Goal: Task Accomplishment & Management: Use online tool/utility

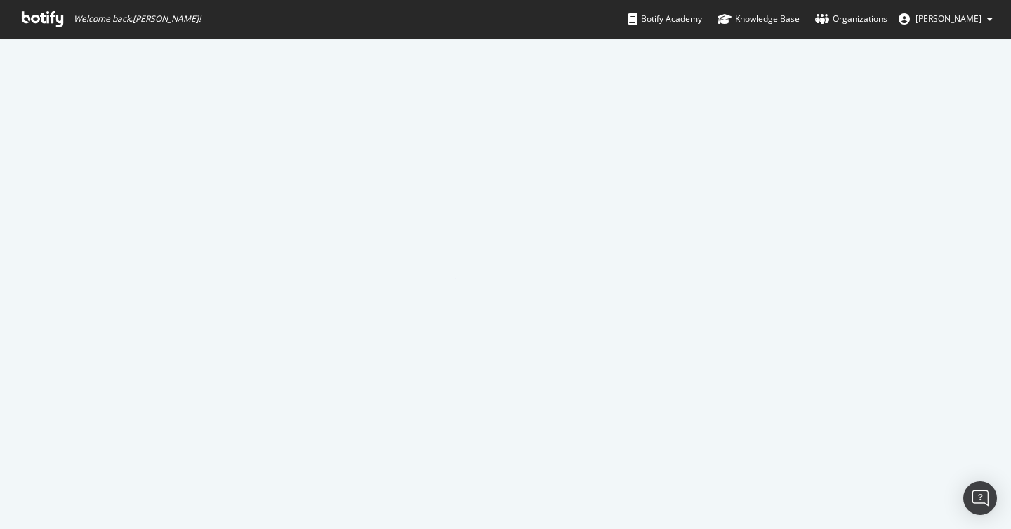
click at [51, 8] on span "Welcome back, [PERSON_NAME] !" at bounding box center [111, 19] width 201 height 38
click at [52, 20] on icon at bounding box center [42, 18] width 41 height 15
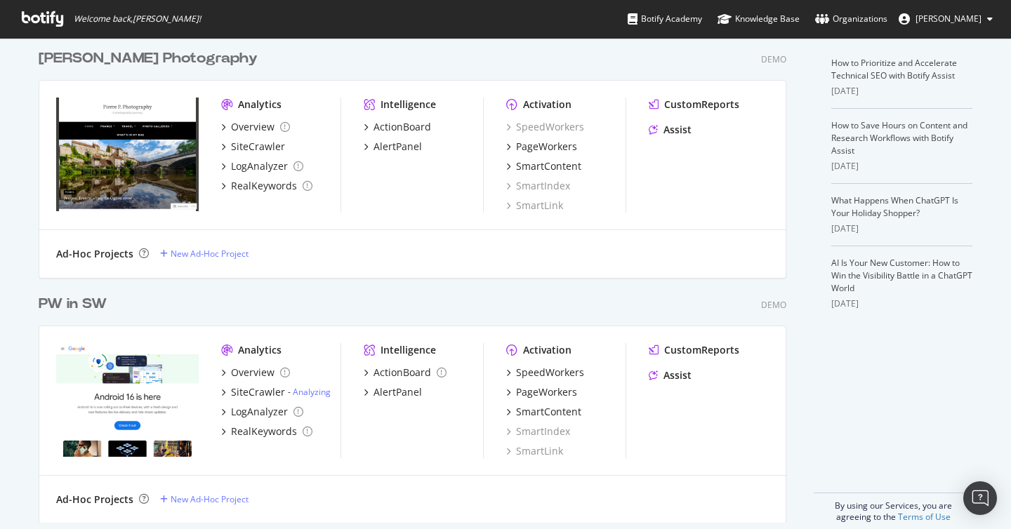
scroll to position [305, 0]
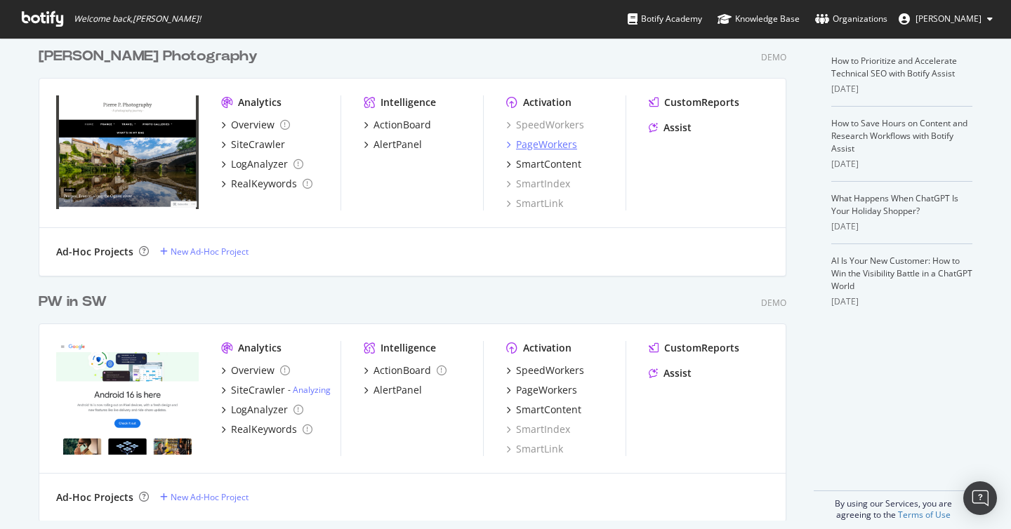
click at [558, 141] on div "PageWorkers" at bounding box center [546, 145] width 61 height 14
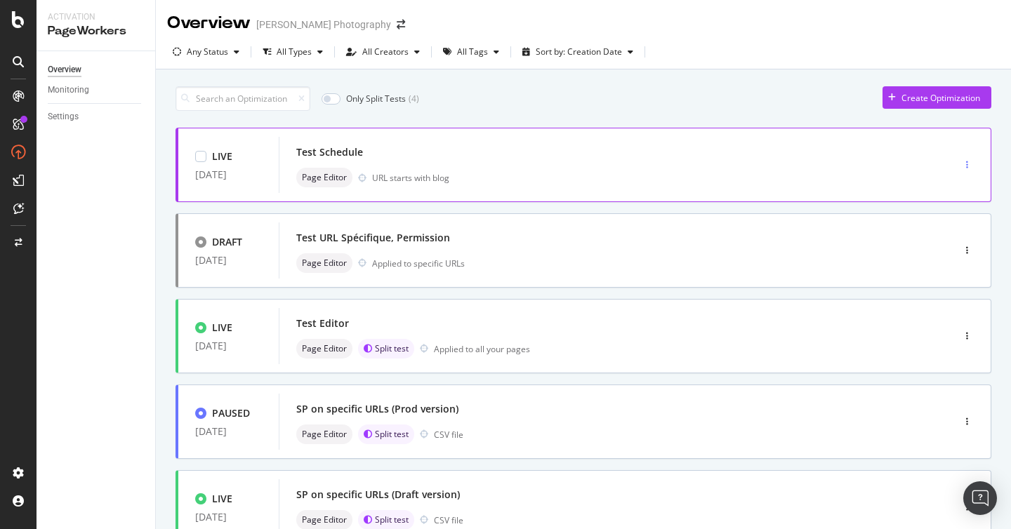
click at [969, 166] on div "button" at bounding box center [966, 165] width 13 height 8
click at [944, 258] on div "Clone" at bounding box center [953, 262] width 22 height 12
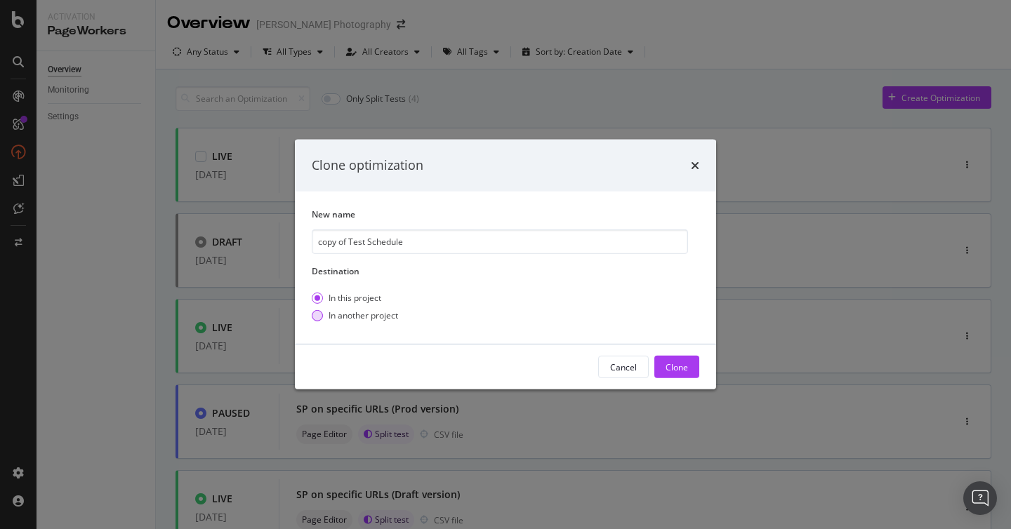
click at [350, 313] on div "In another project" at bounding box center [364, 316] width 70 height 12
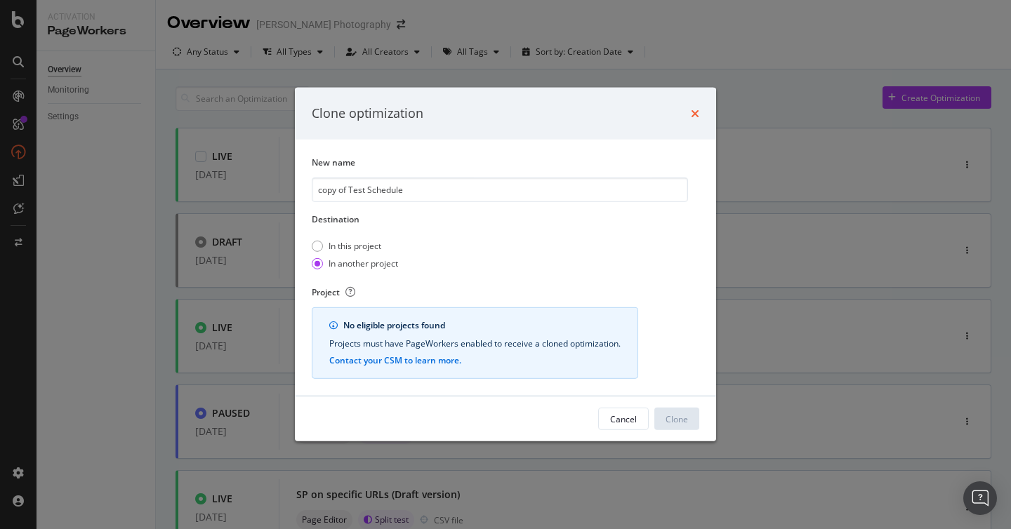
click at [698, 117] on icon "times" at bounding box center [695, 113] width 8 height 11
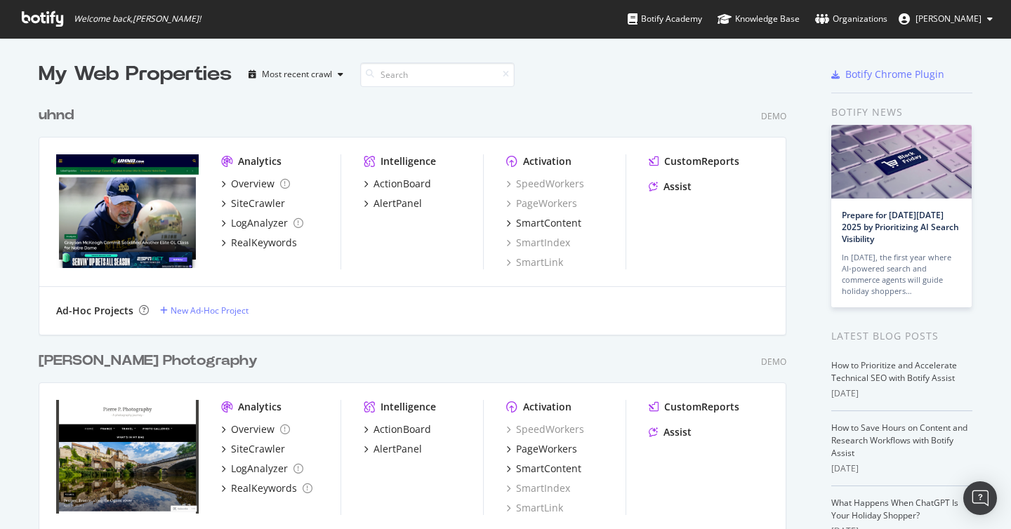
scroll to position [319, 0]
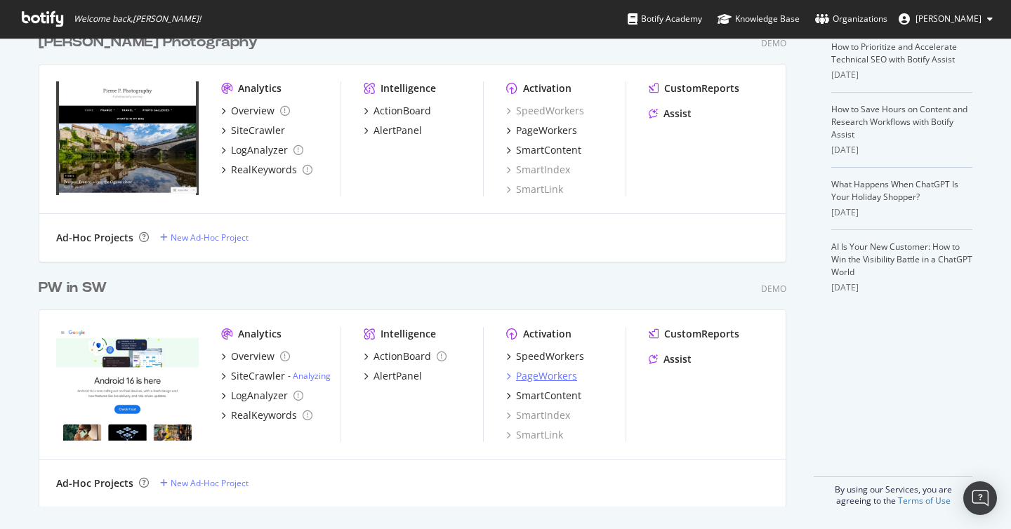
click at [533, 375] on div "PageWorkers" at bounding box center [546, 376] width 61 height 14
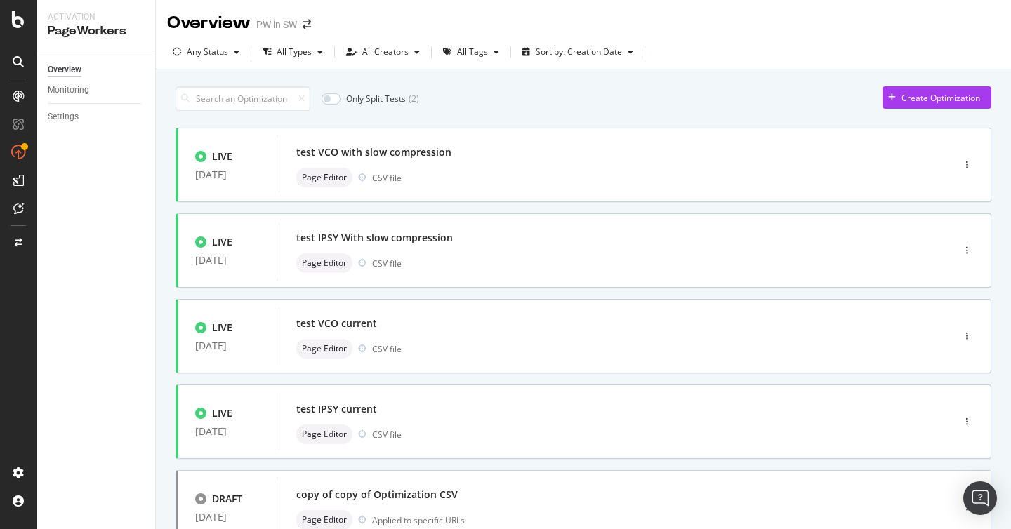
click at [656, 102] on div "Only Split Tests ( 2 ) Create Optimization" at bounding box center [584, 98] width 816 height 25
click at [965, 171] on div "button" at bounding box center [966, 164] width 13 height 21
click at [951, 262] on div "Clone" at bounding box center [953, 262] width 22 height 12
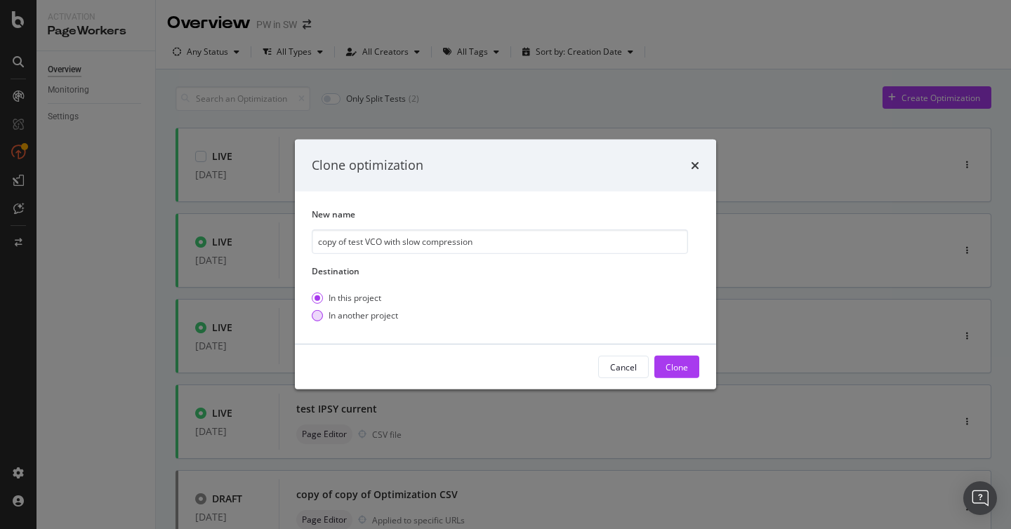
click at [366, 317] on div "In another project" at bounding box center [364, 316] width 70 height 12
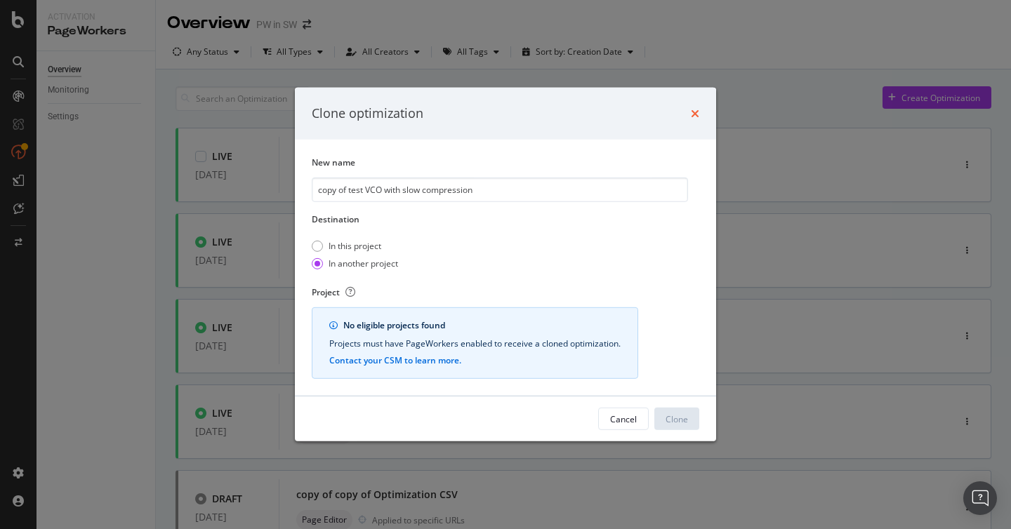
click at [692, 113] on icon "times" at bounding box center [695, 113] width 8 height 11
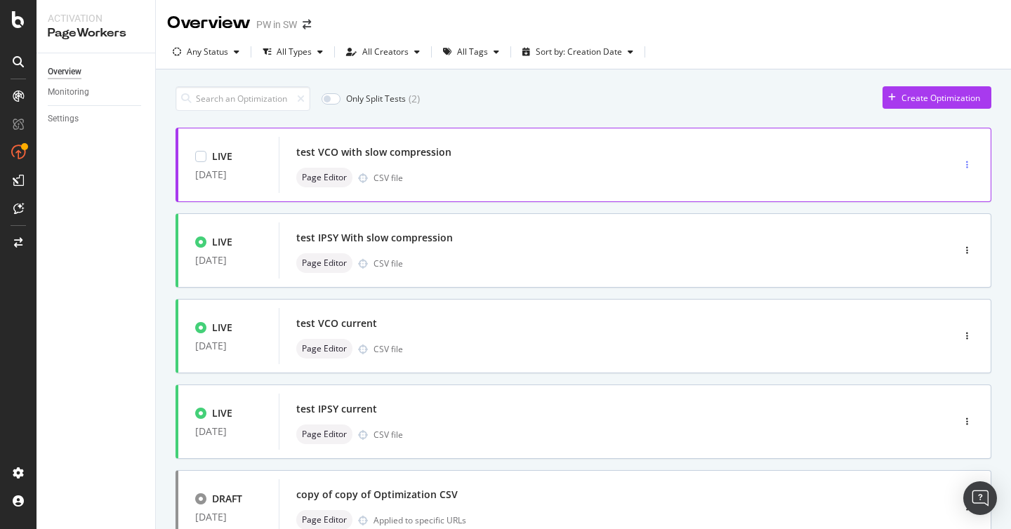
click at [971, 163] on div "button" at bounding box center [966, 165] width 13 height 8
click at [947, 253] on div "Clone" at bounding box center [945, 262] width 62 height 18
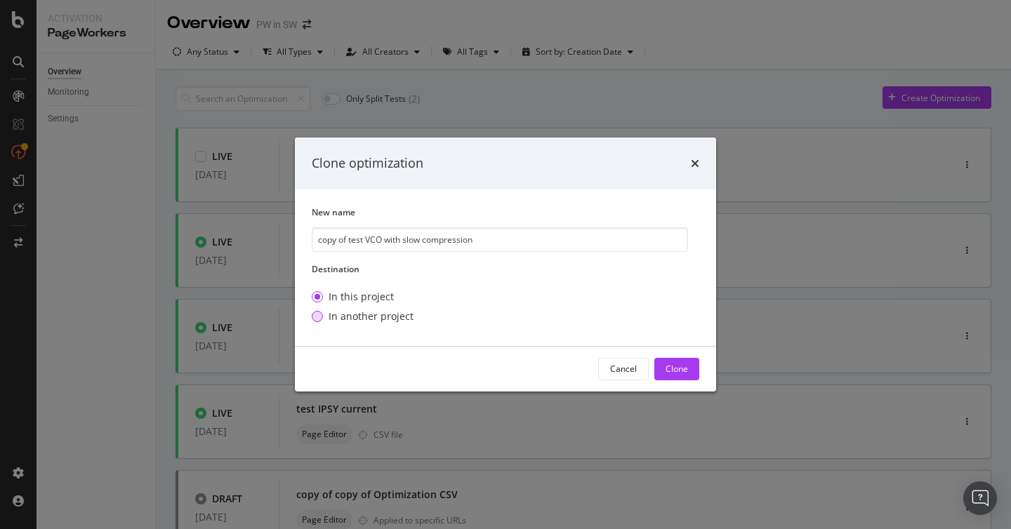
click at [399, 318] on div "In another project" at bounding box center [371, 317] width 85 height 14
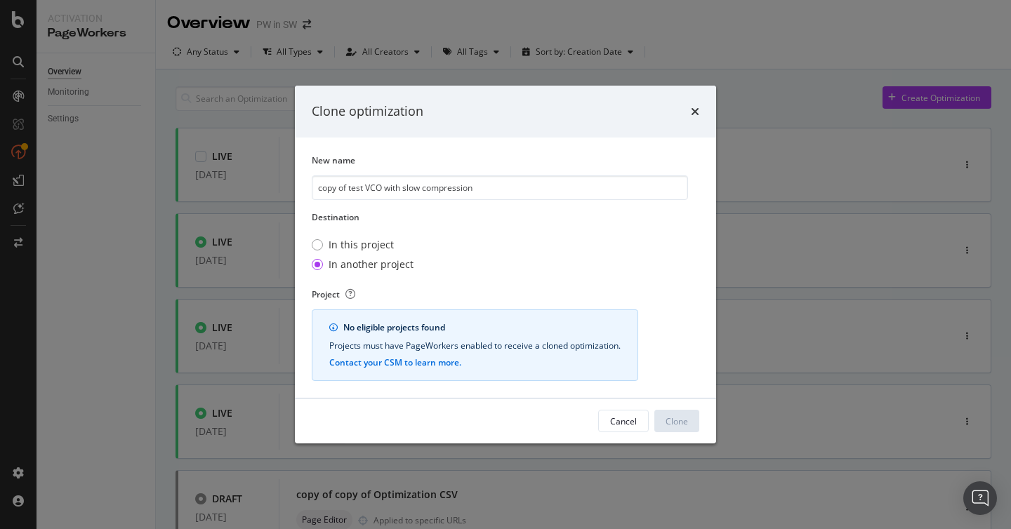
click at [378, 336] on div "No eligible projects found Projects must have PageWorkers enabled to receive a …" at bounding box center [475, 346] width 326 height 72
click at [693, 114] on icon "times" at bounding box center [695, 111] width 8 height 11
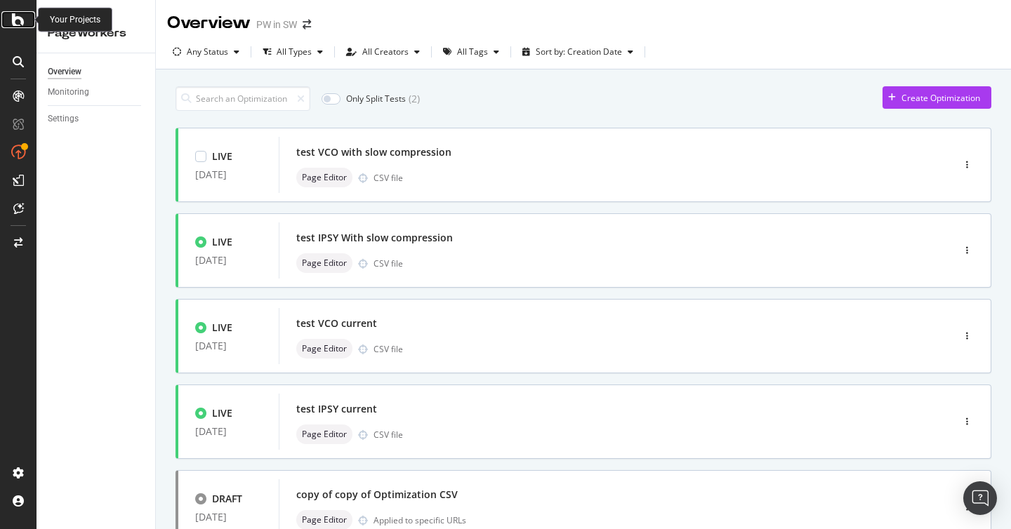
click at [15, 20] on icon at bounding box center [18, 19] width 13 height 17
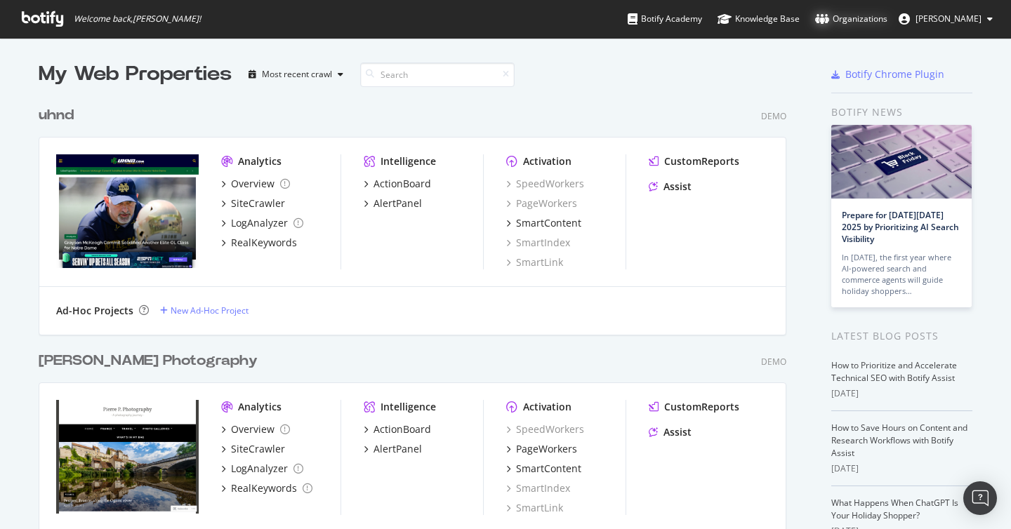
click at [871, 21] on div "Organizations" at bounding box center [851, 19] width 72 height 14
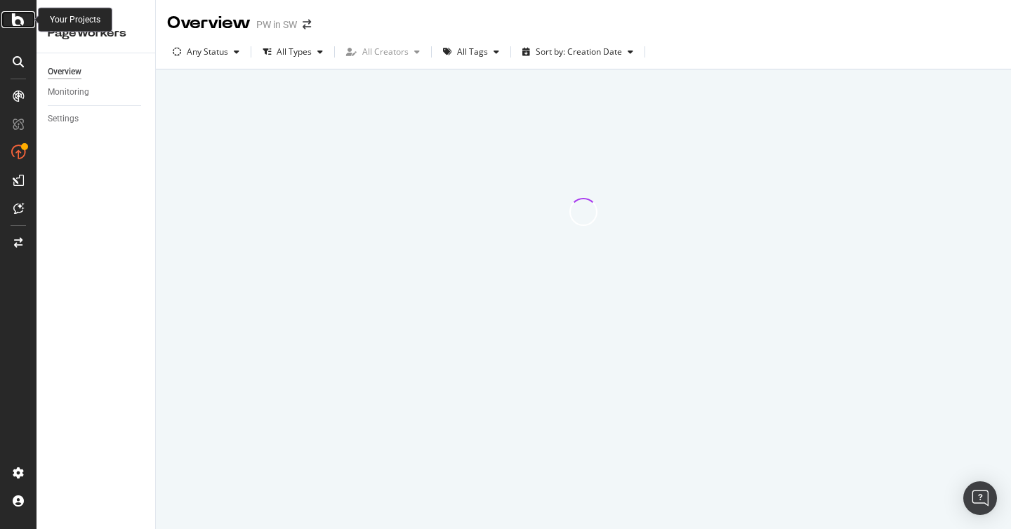
click at [16, 14] on icon at bounding box center [18, 19] width 13 height 17
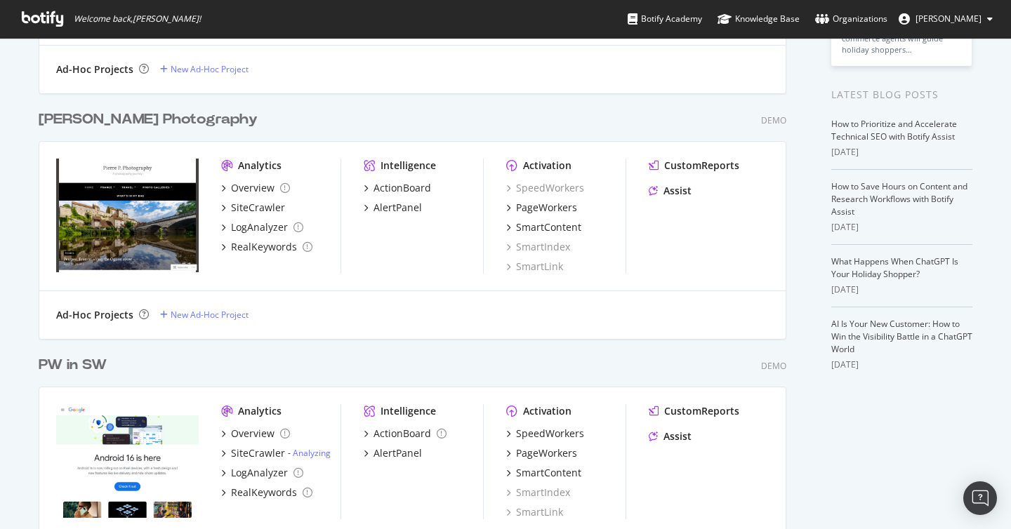
scroll to position [319, 0]
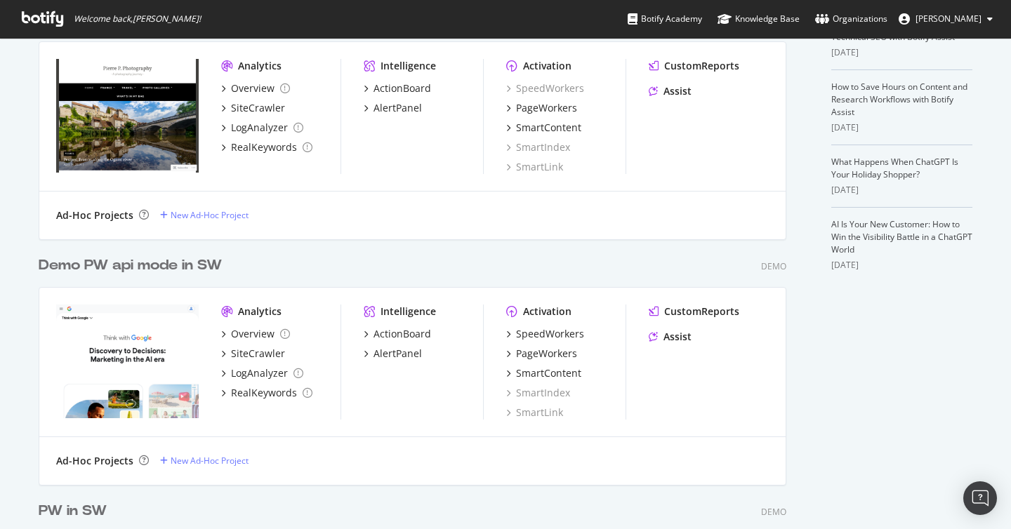
scroll to position [310, 0]
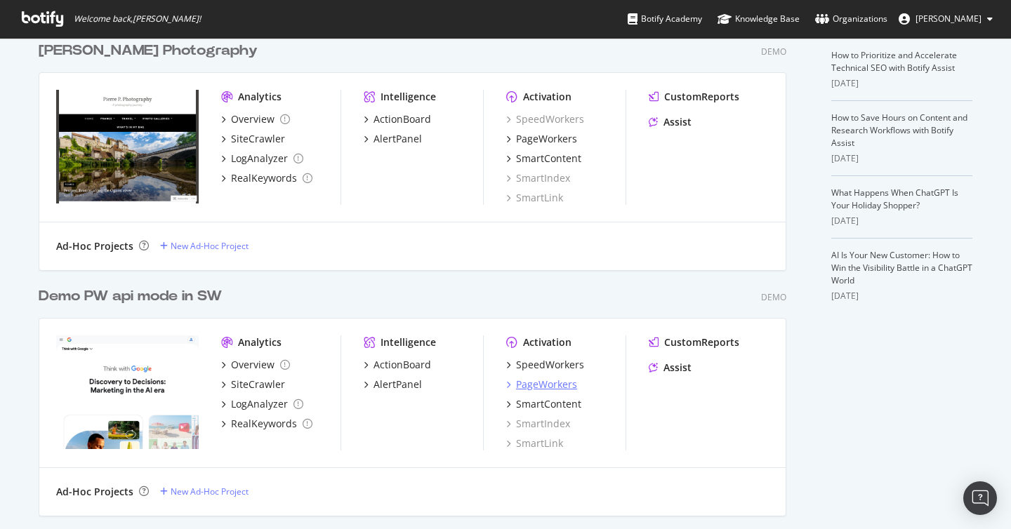
click at [555, 384] on div "PageWorkers" at bounding box center [546, 385] width 61 height 14
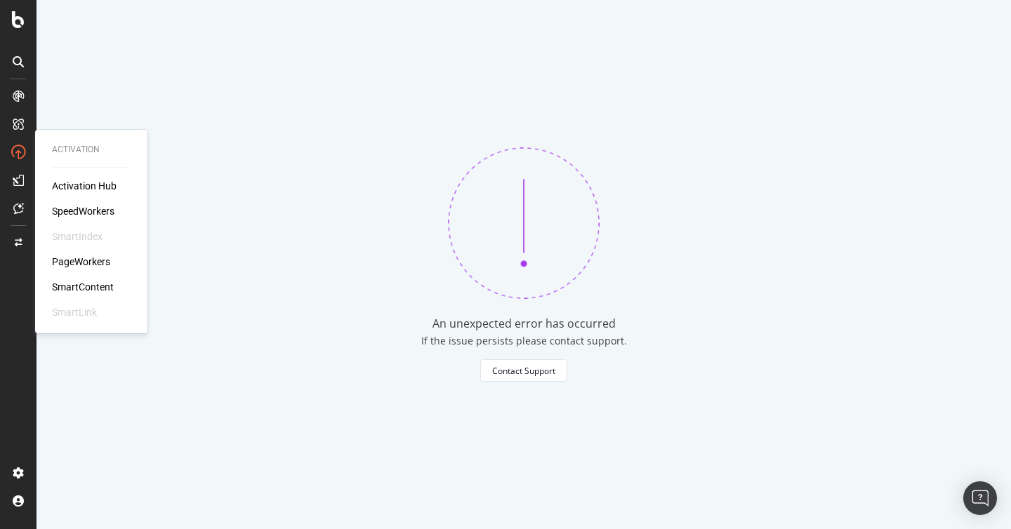
click at [86, 262] on div "PageWorkers" at bounding box center [81, 262] width 58 height 14
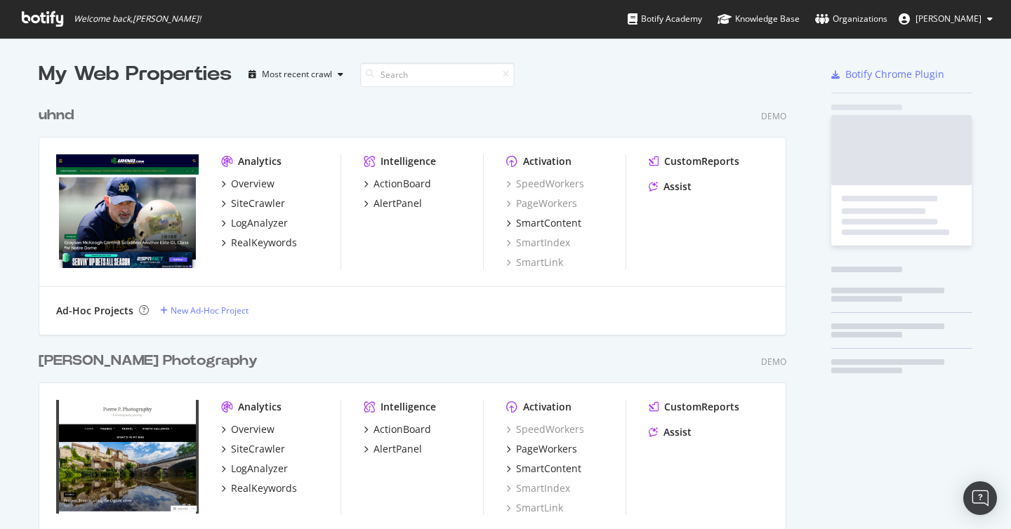
scroll to position [529, 1011]
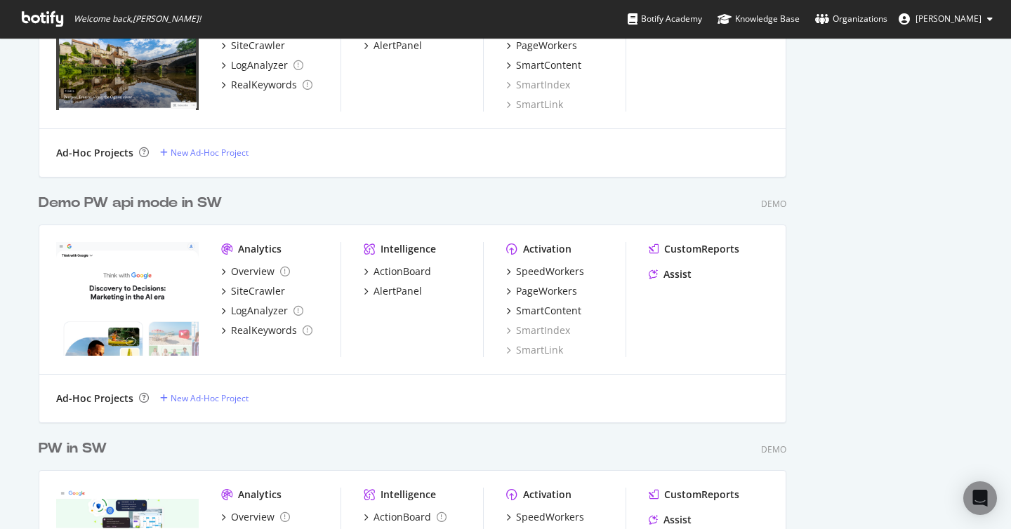
scroll to position [810, 0]
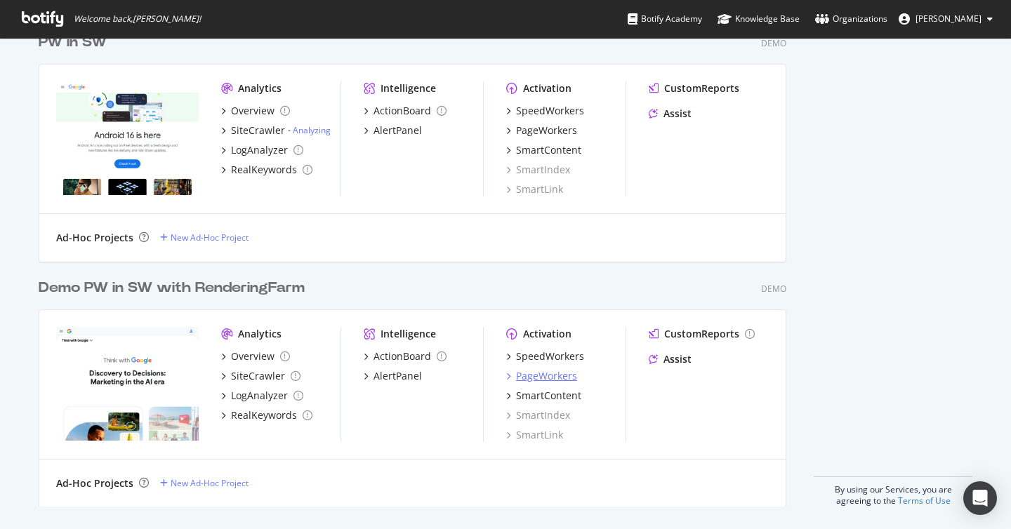
click at [540, 381] on div "PageWorkers" at bounding box center [546, 376] width 61 height 14
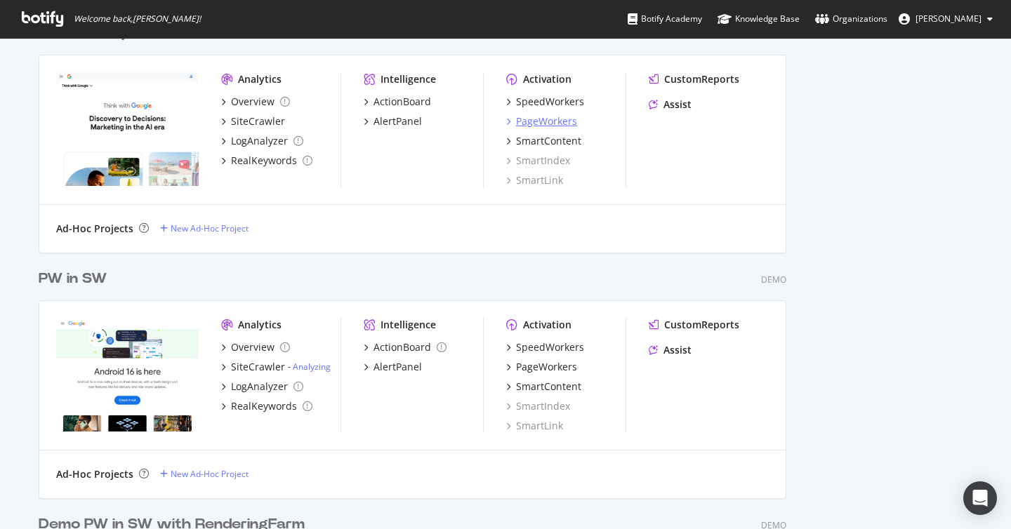
scroll to position [600, 0]
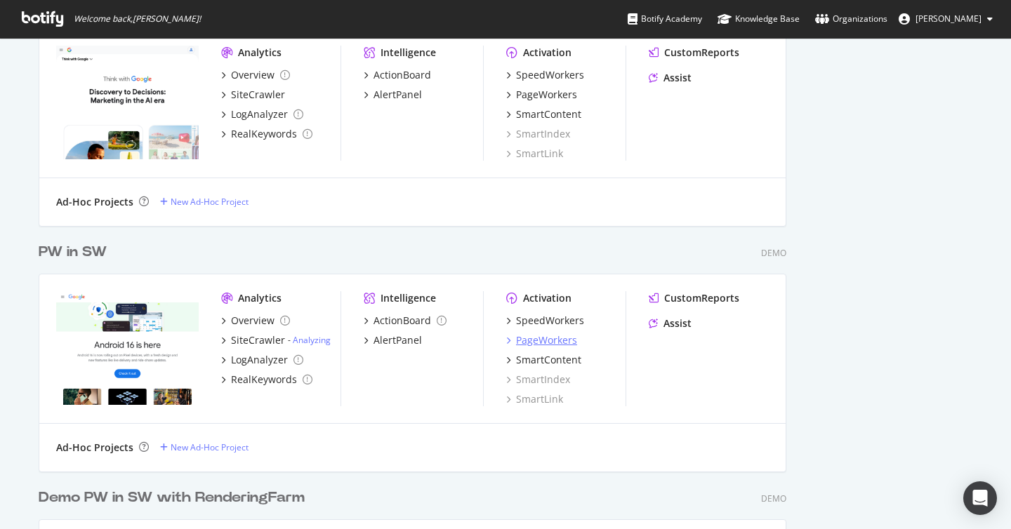
click at [552, 343] on div "PageWorkers" at bounding box center [546, 340] width 61 height 14
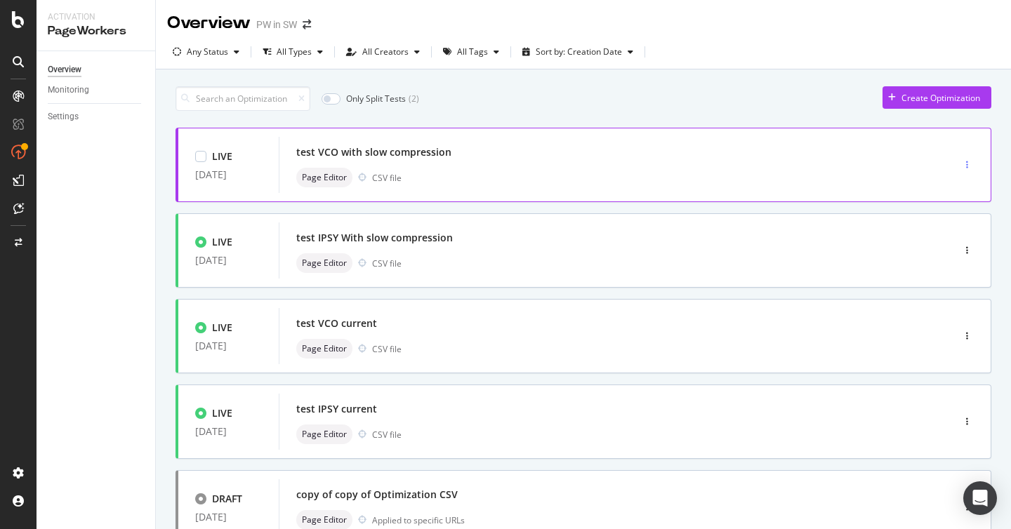
click at [970, 165] on div "button" at bounding box center [966, 165] width 13 height 8
click at [948, 255] on div "Clone" at bounding box center [945, 262] width 62 height 18
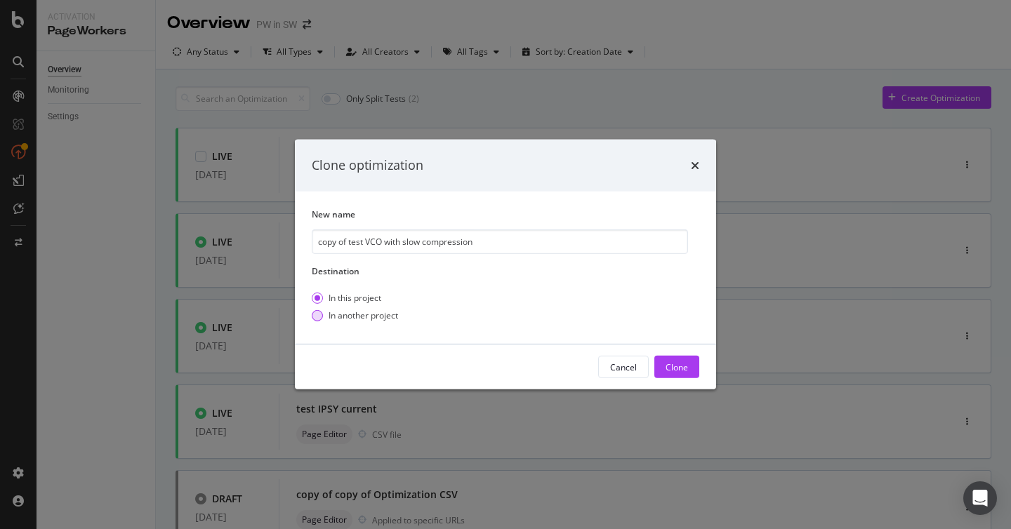
click at [353, 317] on div "In another project" at bounding box center [364, 316] width 70 height 12
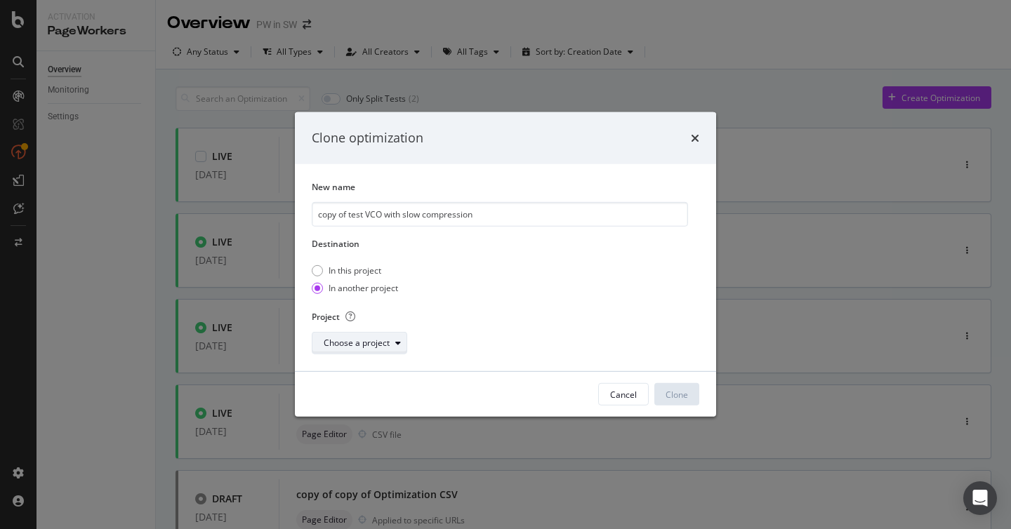
click at [348, 339] on div "Choose a project" at bounding box center [357, 343] width 66 height 8
click at [407, 369] on div "Demo PW in SW with RenderingFarm" at bounding box center [397, 370] width 143 height 12
click at [680, 399] on div "Clone" at bounding box center [677, 395] width 22 height 12
click at [683, 397] on div "Clone" at bounding box center [677, 395] width 22 height 12
click at [400, 159] on div "Clone optimization" at bounding box center [505, 138] width 421 height 52
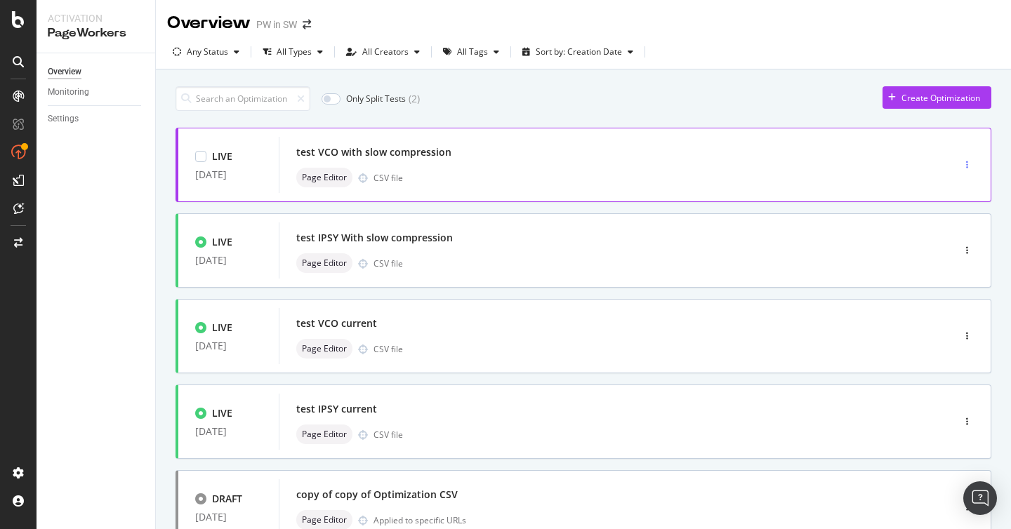
click at [966, 163] on icon "button" at bounding box center [967, 165] width 2 height 8
click at [967, 163] on icon "button" at bounding box center [967, 165] width 2 height 8
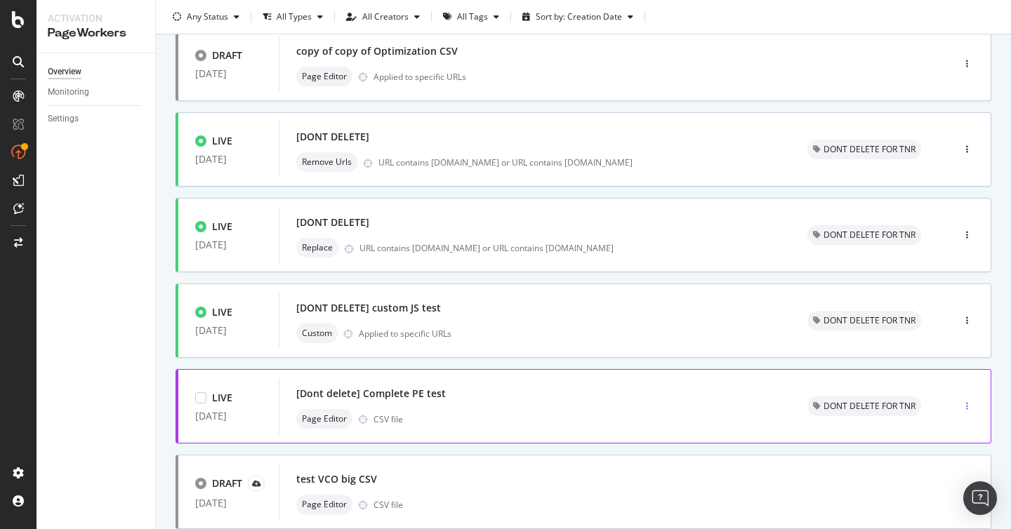
click at [966, 404] on icon "button" at bounding box center [967, 406] width 2 height 8
click at [941, 357] on div "Clone" at bounding box center [945, 357] width 62 height 18
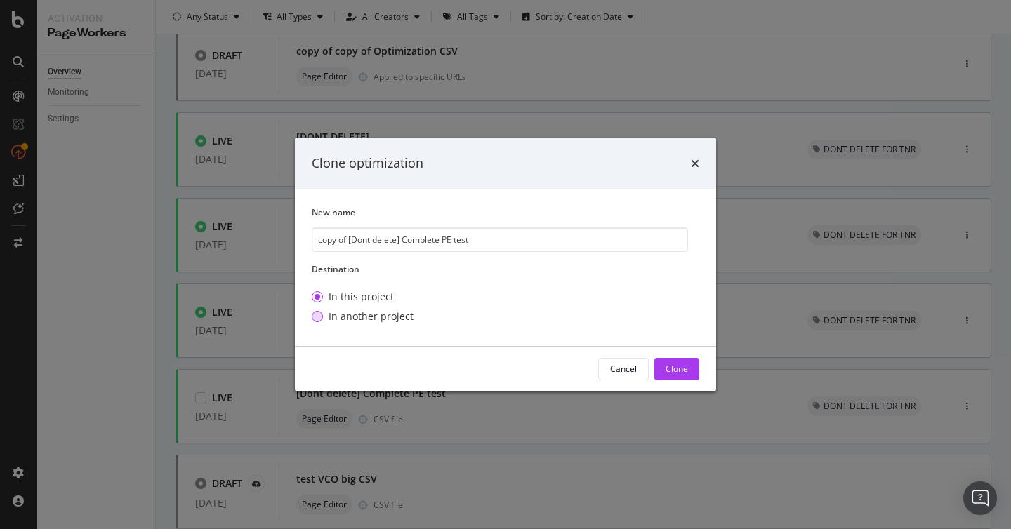
click at [388, 314] on div "In another project" at bounding box center [371, 317] width 85 height 14
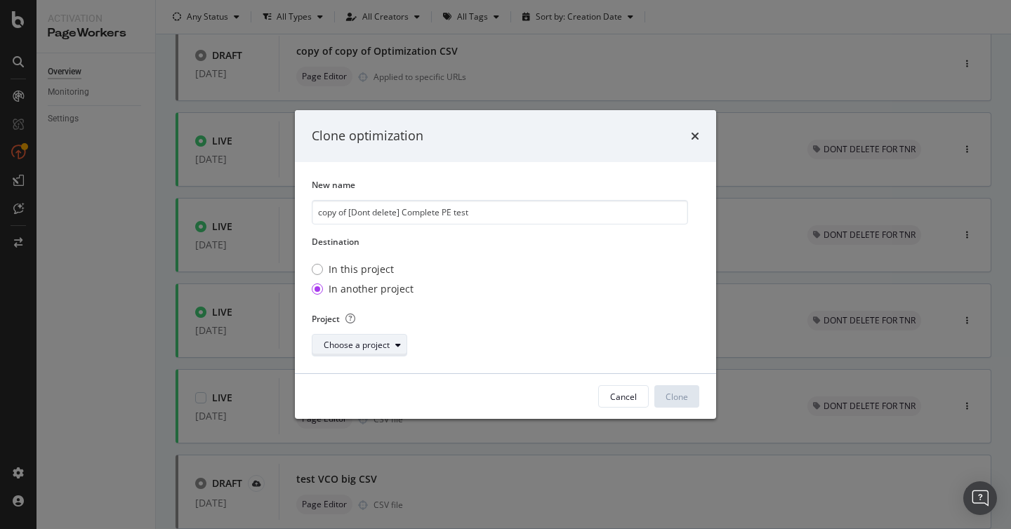
click at [386, 347] on div "Choose a project" at bounding box center [357, 345] width 66 height 8
click at [383, 379] on div "Demo PW in SW with RenderingFarm" at bounding box center [398, 372] width 166 height 18
click at [680, 394] on div "Clone" at bounding box center [677, 396] width 22 height 12
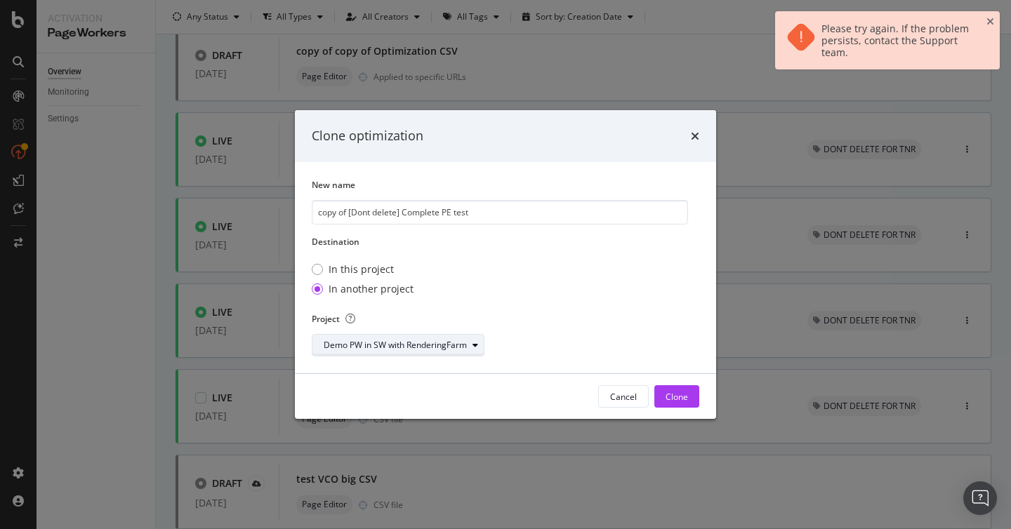
click at [448, 343] on div "Demo PW in SW with RenderingFarm" at bounding box center [395, 345] width 143 height 8
click at [433, 390] on div "Demo PW api mode in SW" at bounding box center [398, 395] width 166 height 18
click at [670, 398] on div "Clone" at bounding box center [677, 396] width 22 height 12
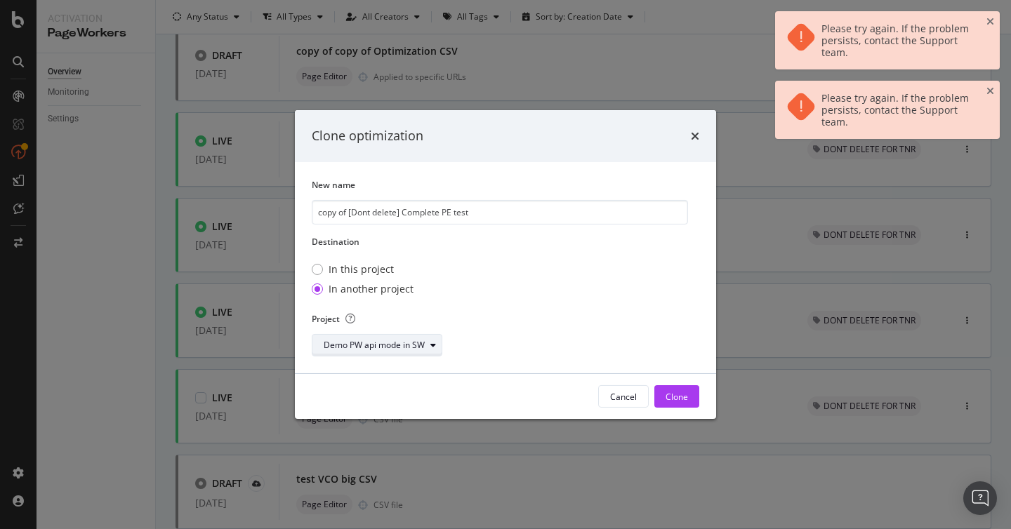
click at [408, 341] on div "Demo PW api mode in SW" at bounding box center [374, 345] width 101 height 8
click at [407, 364] on div "Demo PW in SW with RenderingFarm" at bounding box center [398, 372] width 166 height 18
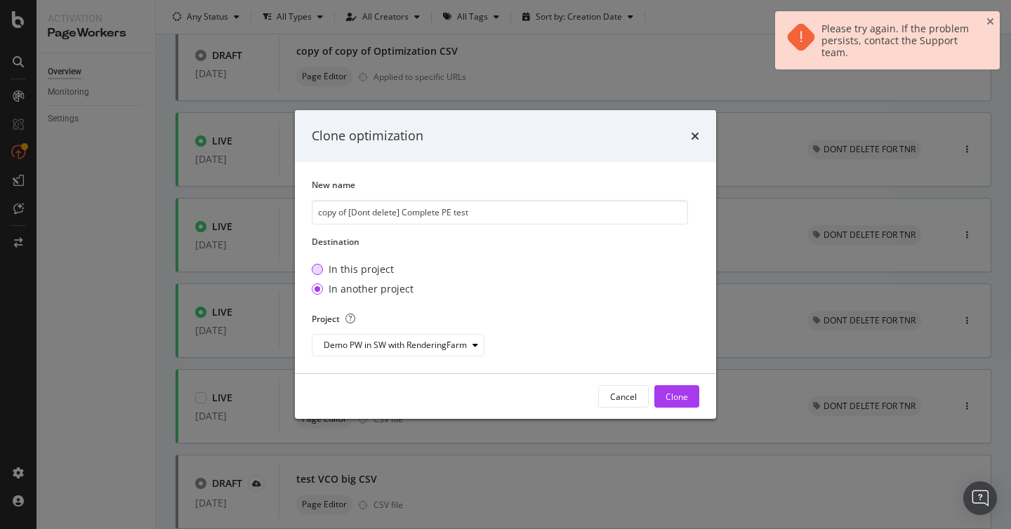
click at [381, 275] on div "In this project" at bounding box center [361, 270] width 65 height 14
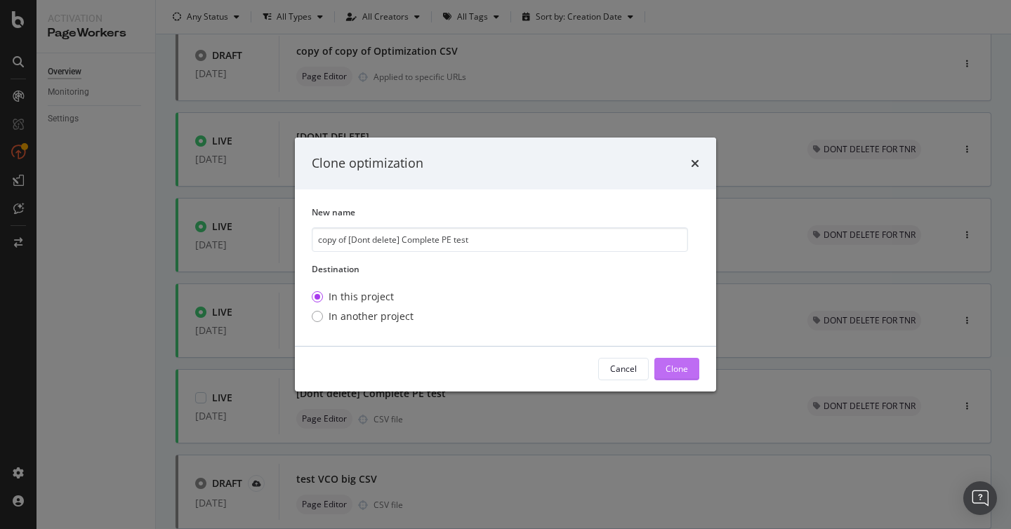
click at [675, 373] on div "Clone" at bounding box center [677, 369] width 22 height 12
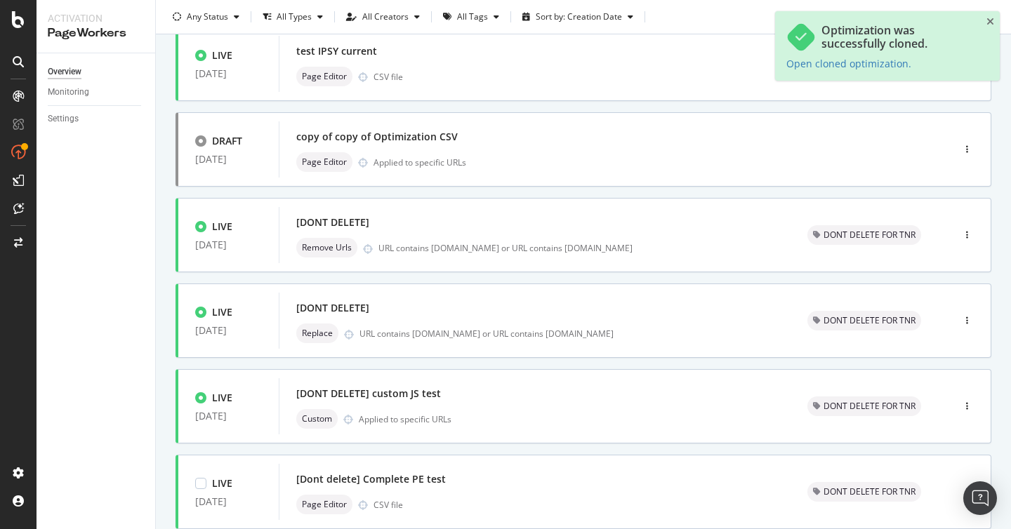
scroll to position [0, 0]
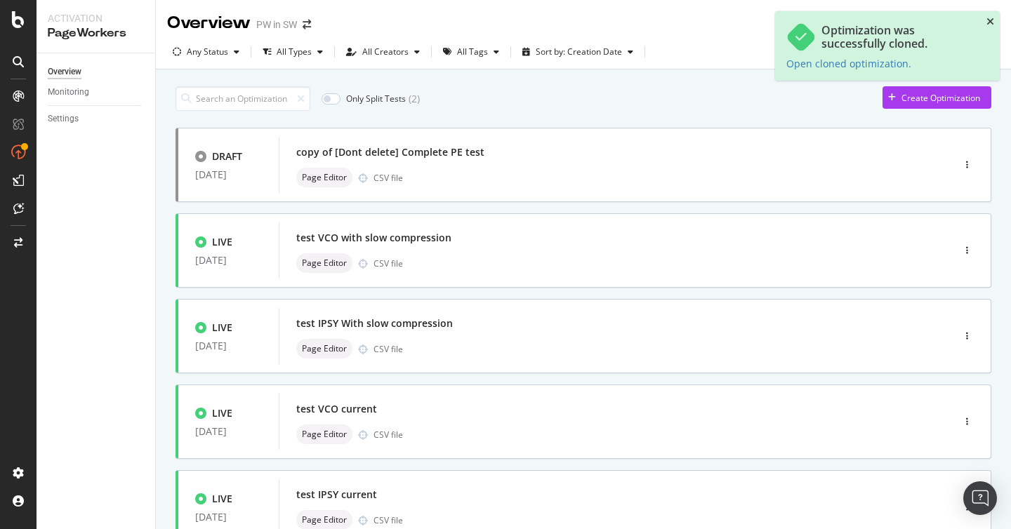
click at [993, 22] on icon "close toast" at bounding box center [990, 22] width 8 height 10
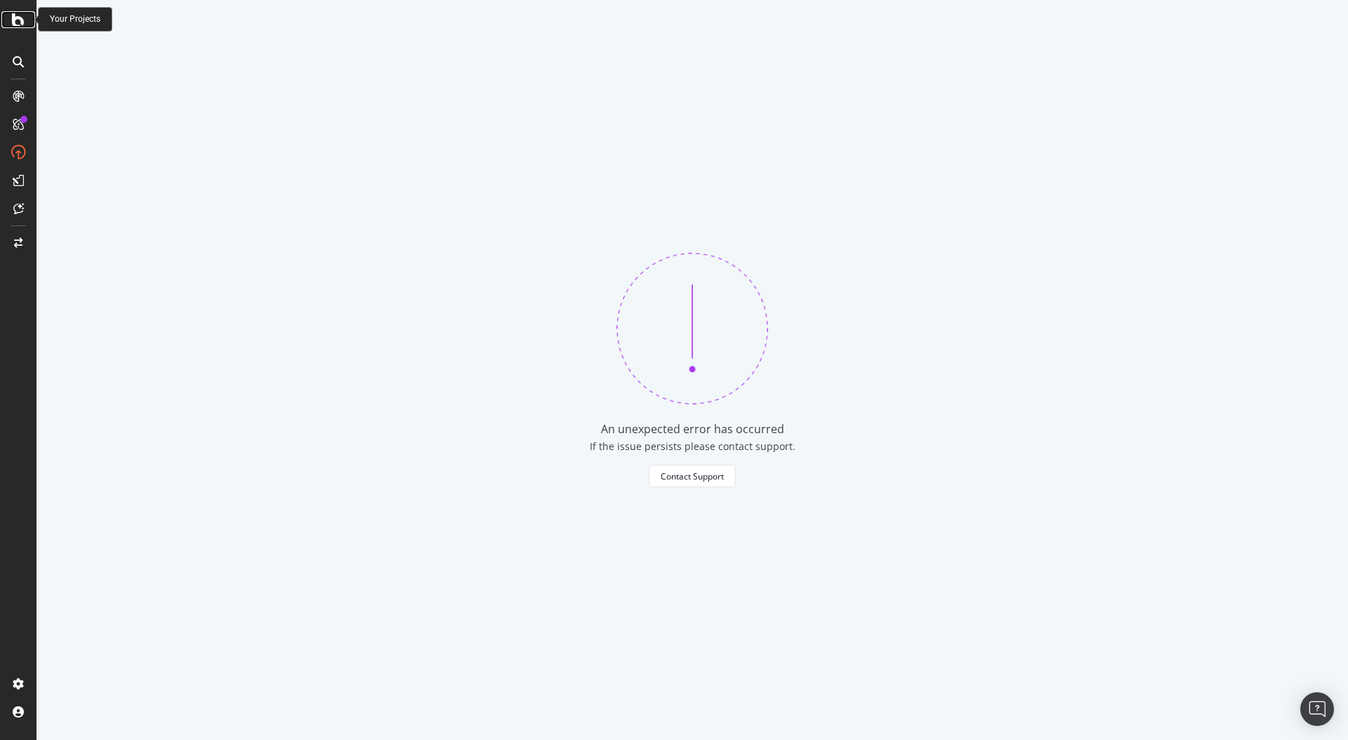
click at [16, 23] on icon at bounding box center [18, 19] width 13 height 17
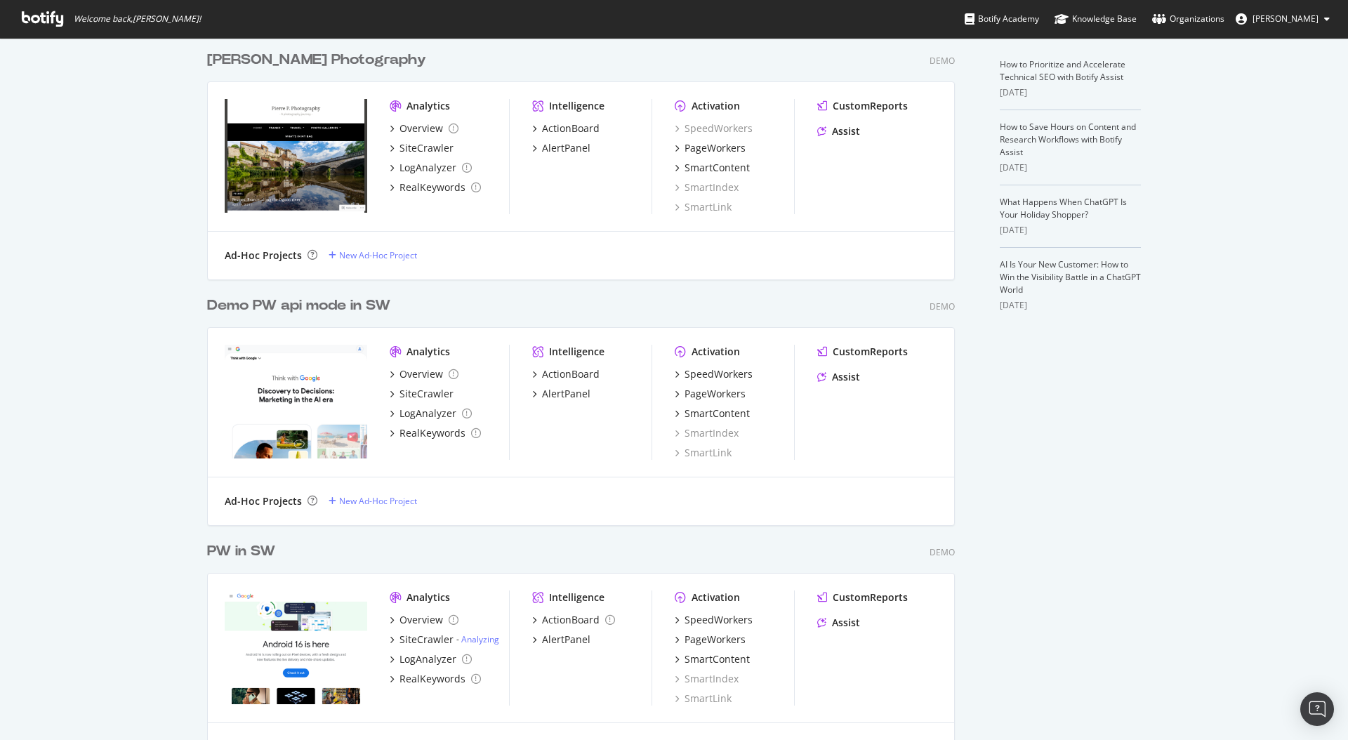
scroll to position [600, 0]
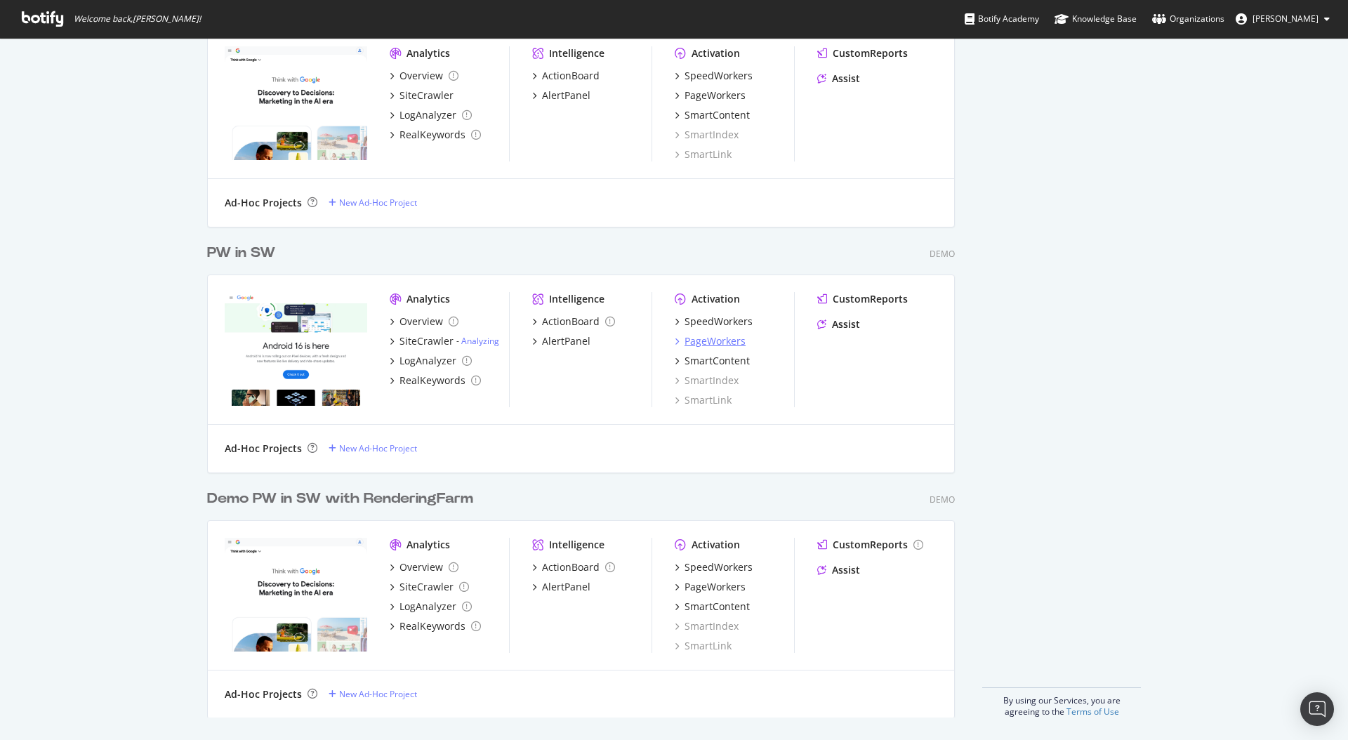
click at [718, 341] on div "PageWorkers" at bounding box center [714, 341] width 61 height 14
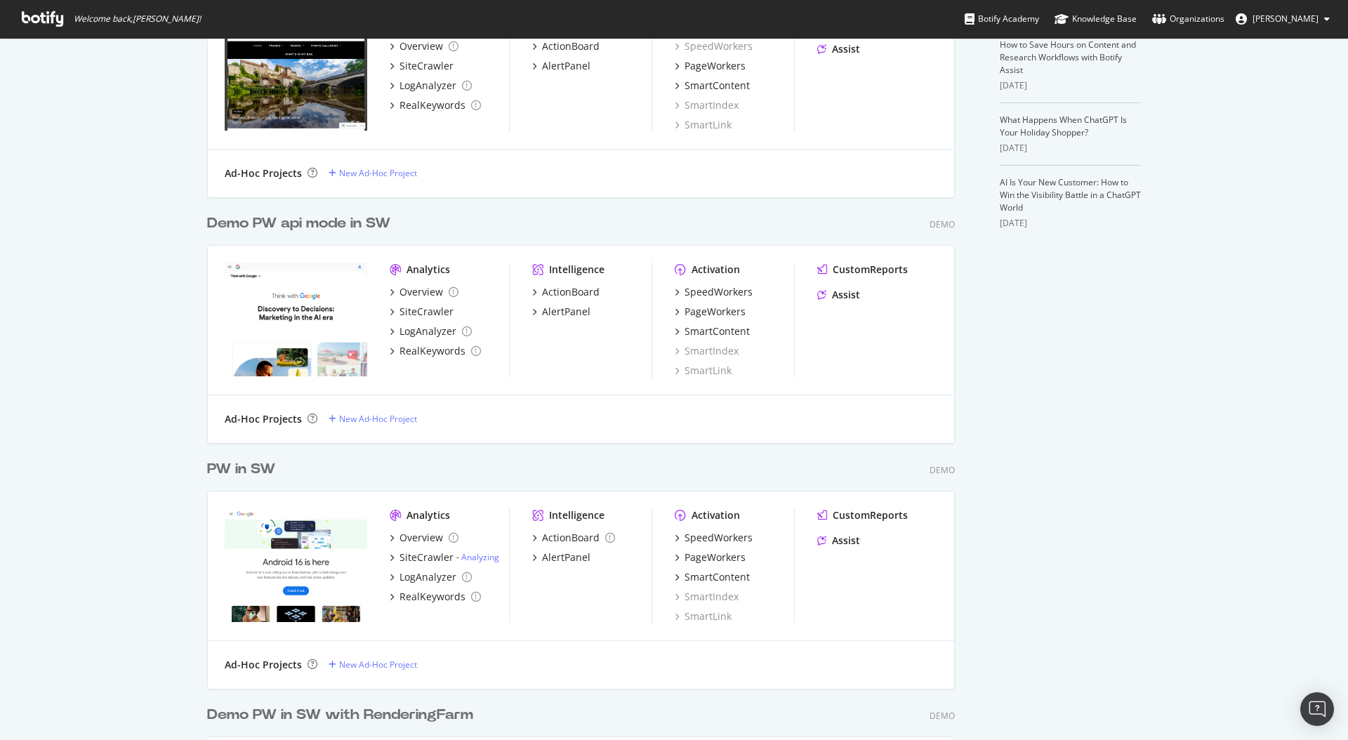
scroll to position [600, 0]
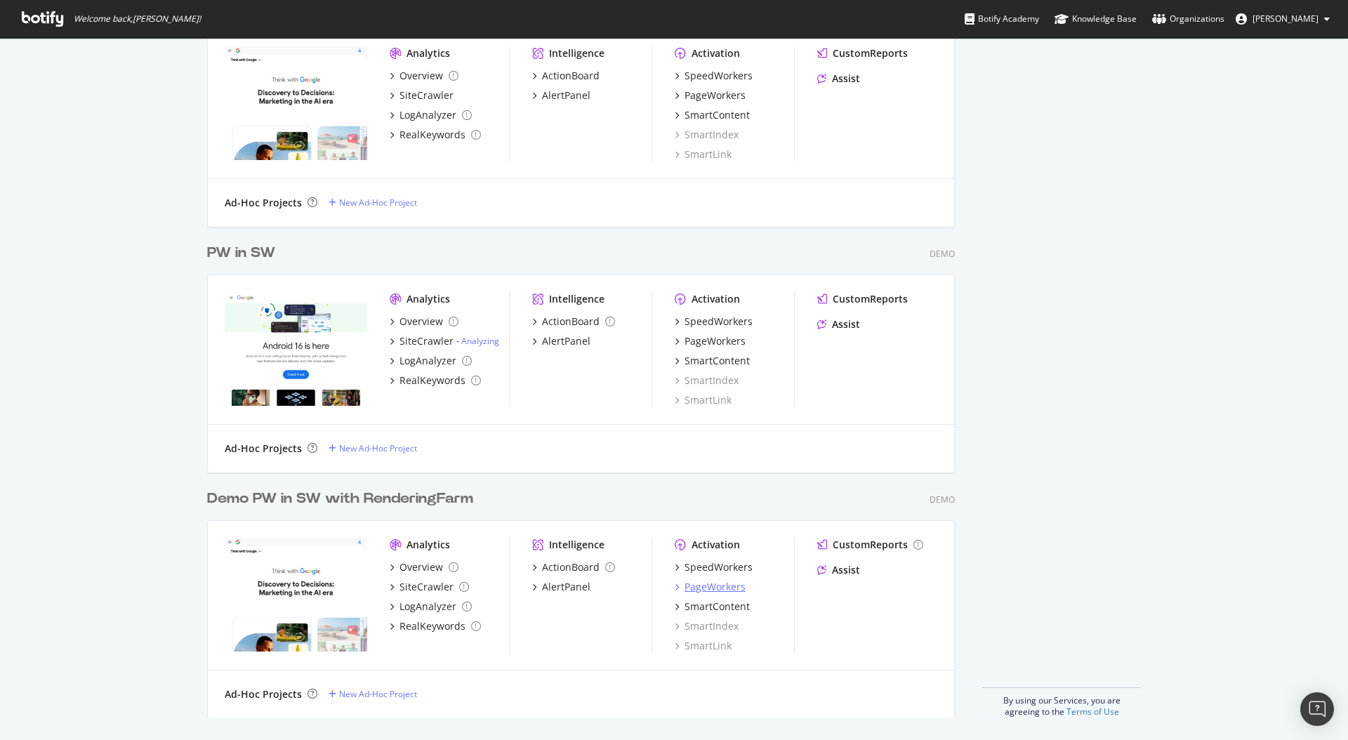
click at [702, 590] on div "PageWorkers" at bounding box center [714, 587] width 61 height 14
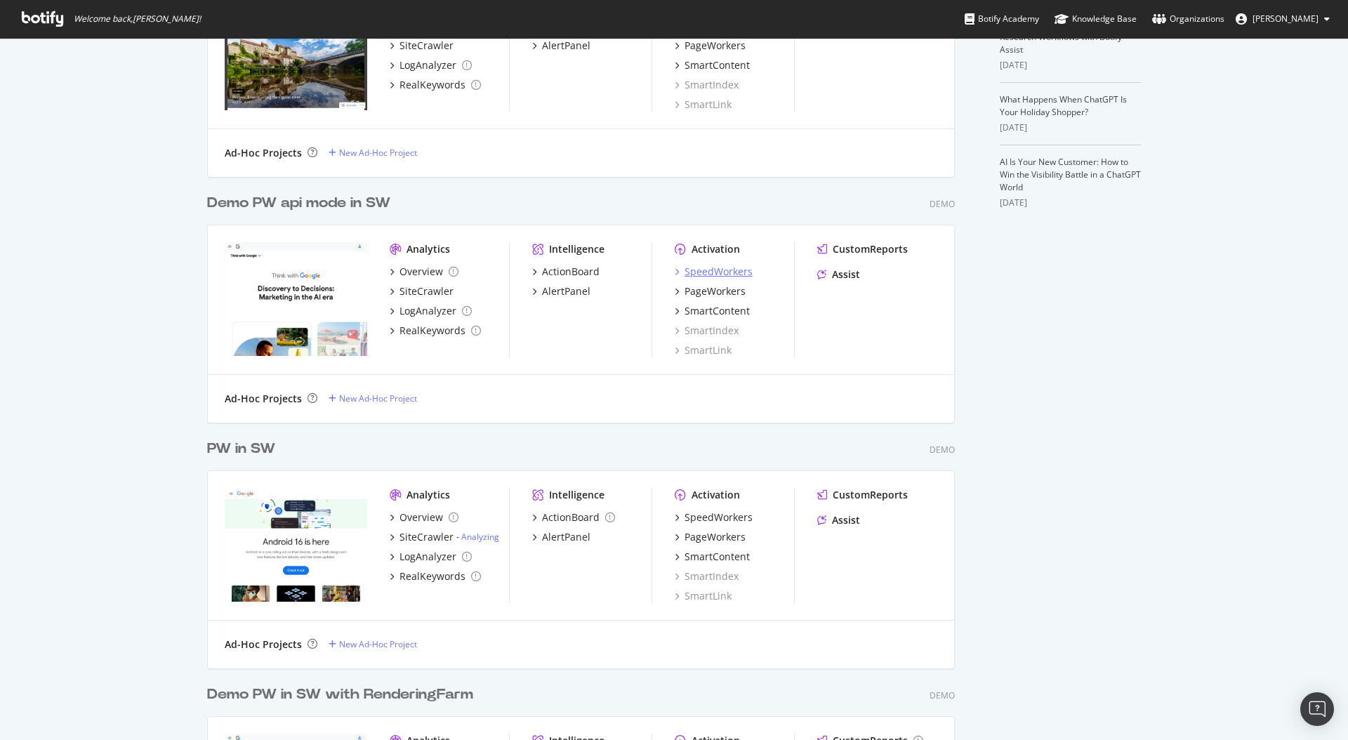
scroll to position [418, 0]
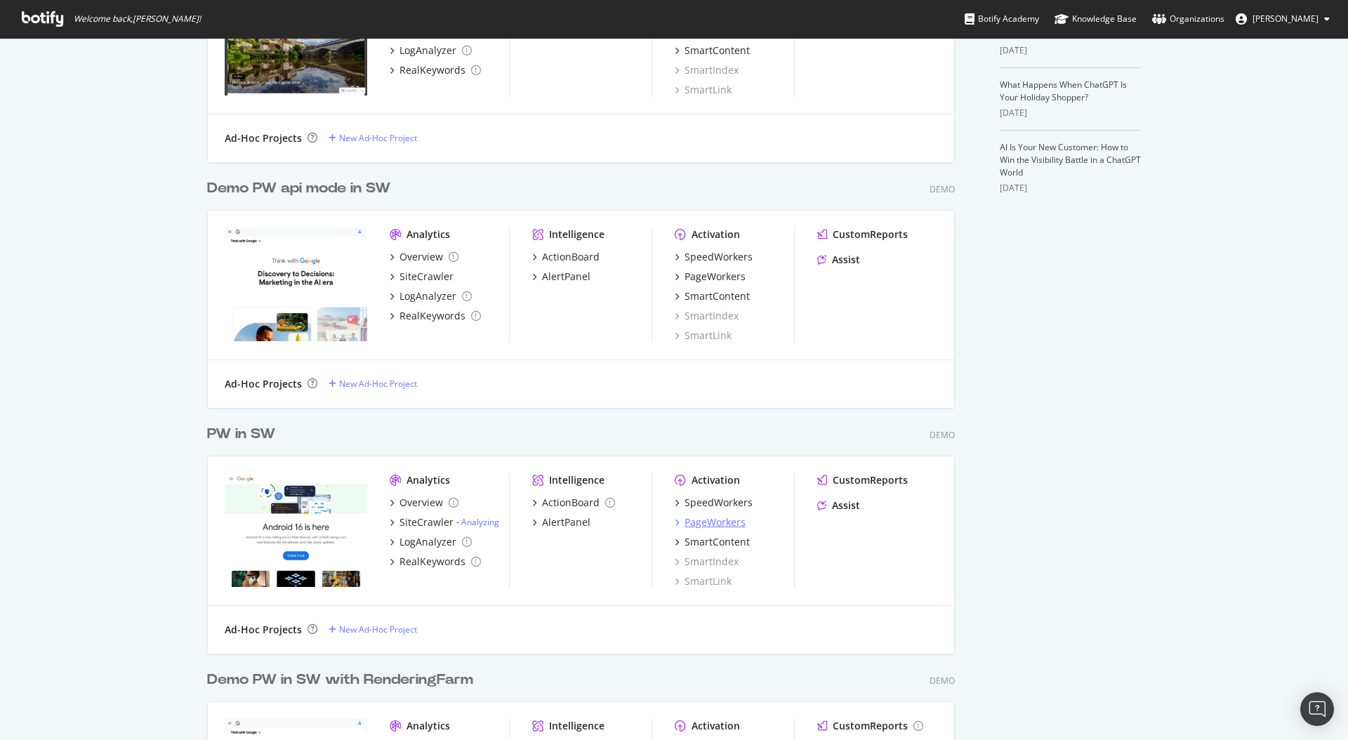
click at [720, 521] on div "PageWorkers" at bounding box center [714, 522] width 61 height 14
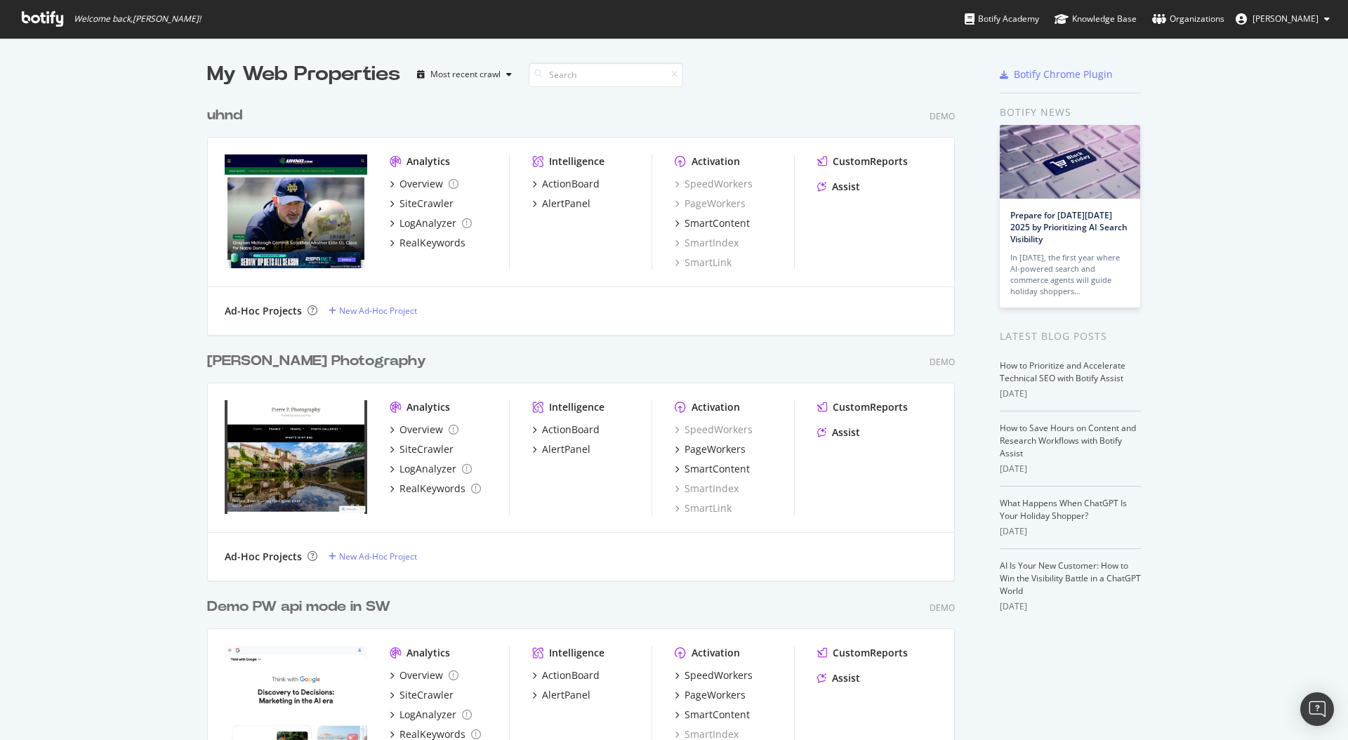
scroll to position [740, 1348]
click at [716, 451] on div "PageWorkers" at bounding box center [714, 449] width 61 height 14
